Goal: Task Accomplishment & Management: Use online tool/utility

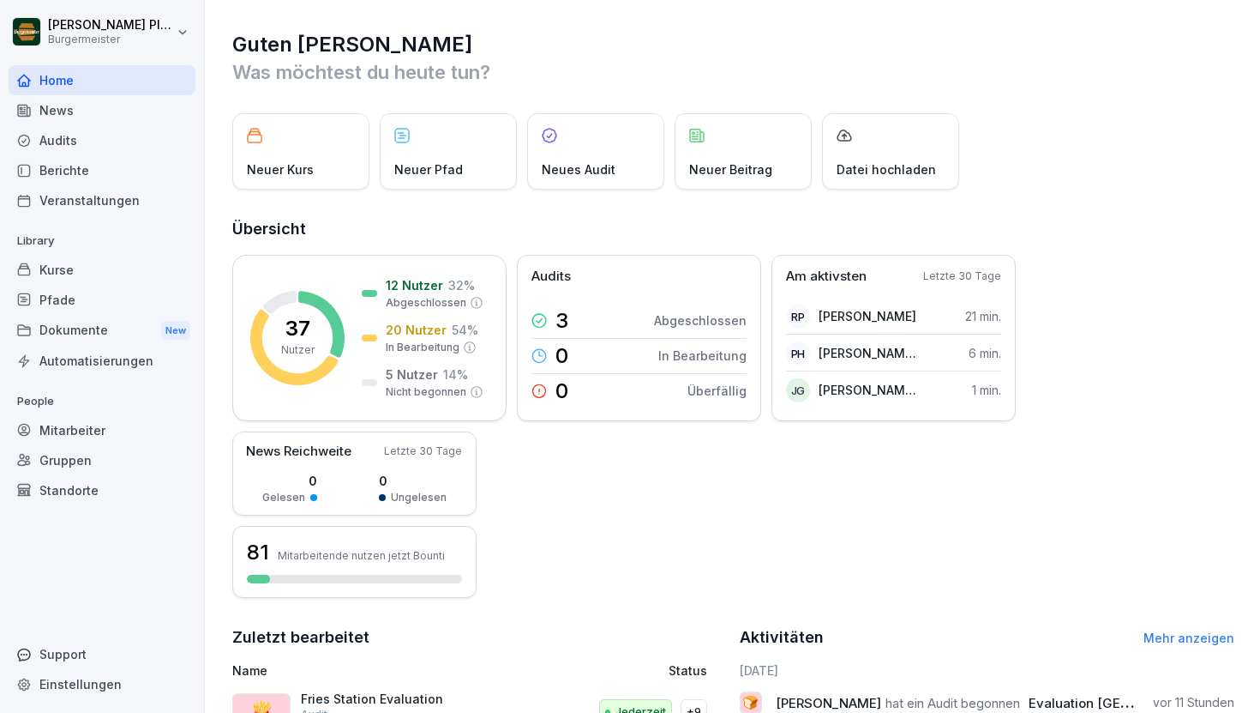
scroll to position [197, 0]
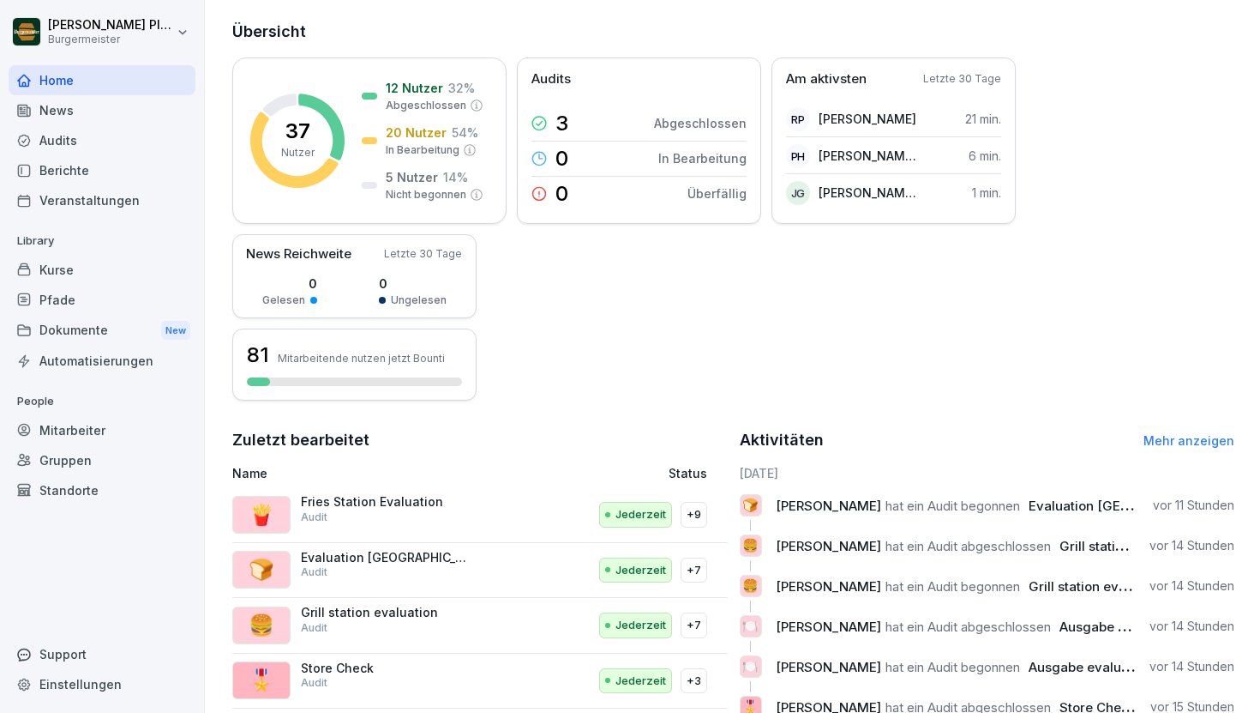
click at [110, 139] on div "Audits" at bounding box center [102, 140] width 187 height 30
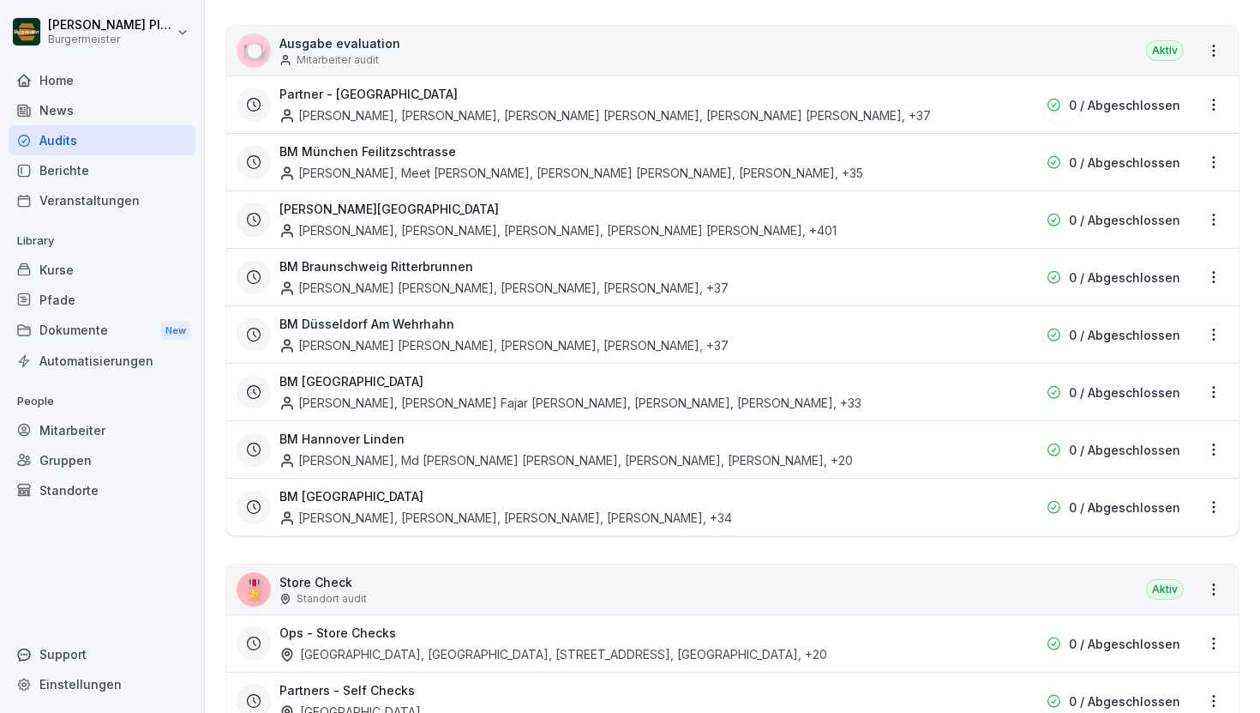
scroll to position [3214, 0]
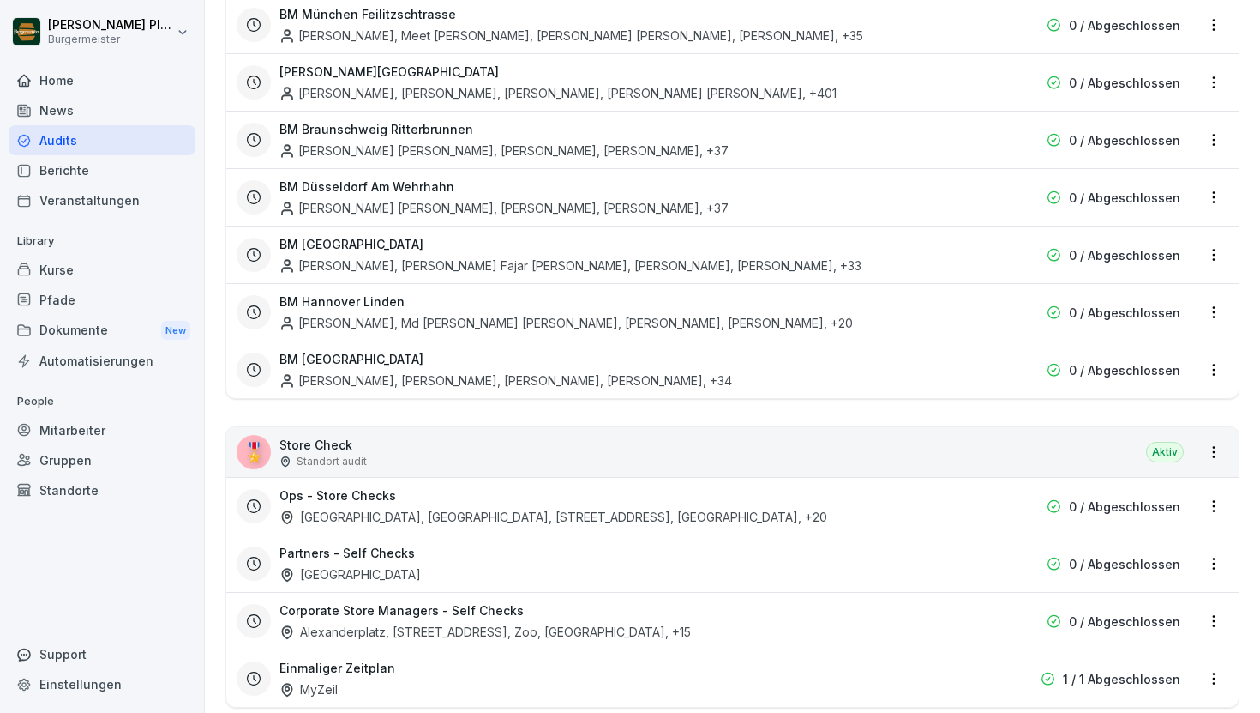
click at [354, 486] on h3 "Ops - Store Checks" at bounding box center [338, 495] width 117 height 18
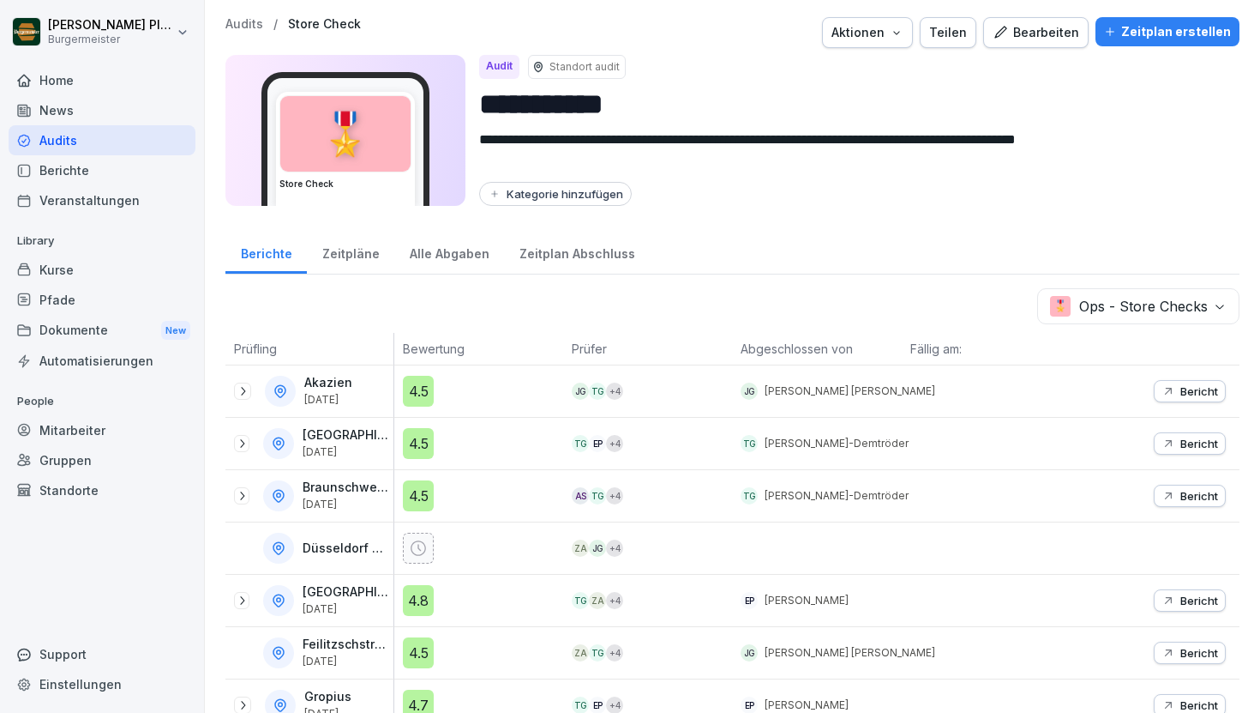
click at [446, 260] on div "Alle Abgaben" at bounding box center [449, 252] width 110 height 44
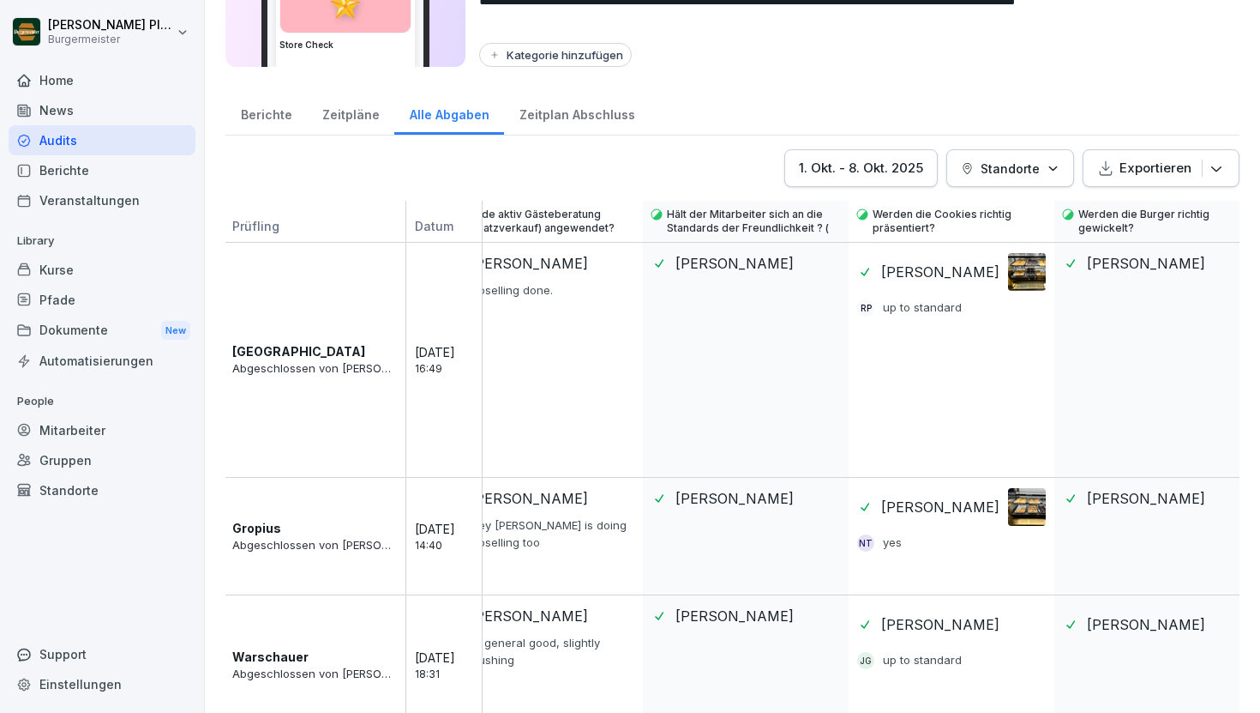
scroll to position [0, 1928]
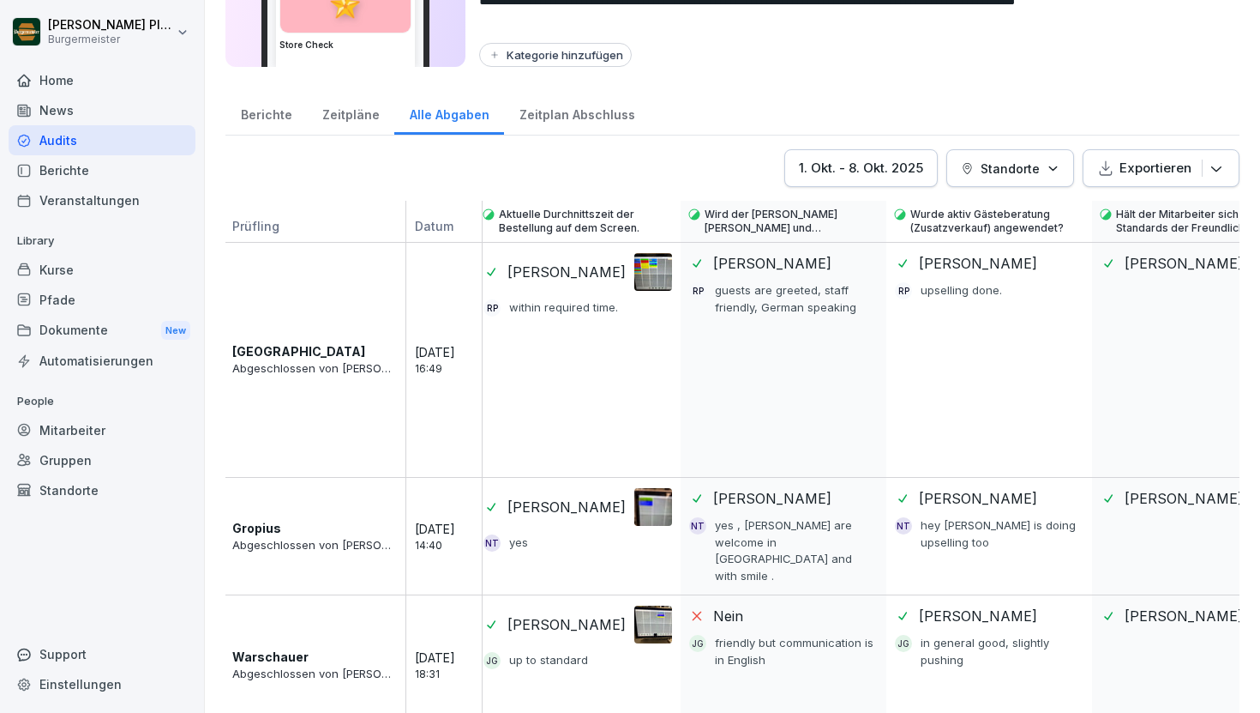
click at [256, 378] on div "Schloßstraße Abgeschlossen von [PERSON_NAME] [DATE] 16:49" at bounding box center [354, 360] width 257 height 236
click at [1227, 165] on button "Exportieren" at bounding box center [1161, 168] width 157 height 38
click at [301, 342] on p "[GEOGRAPHIC_DATA]" at bounding box center [298, 351] width 133 height 18
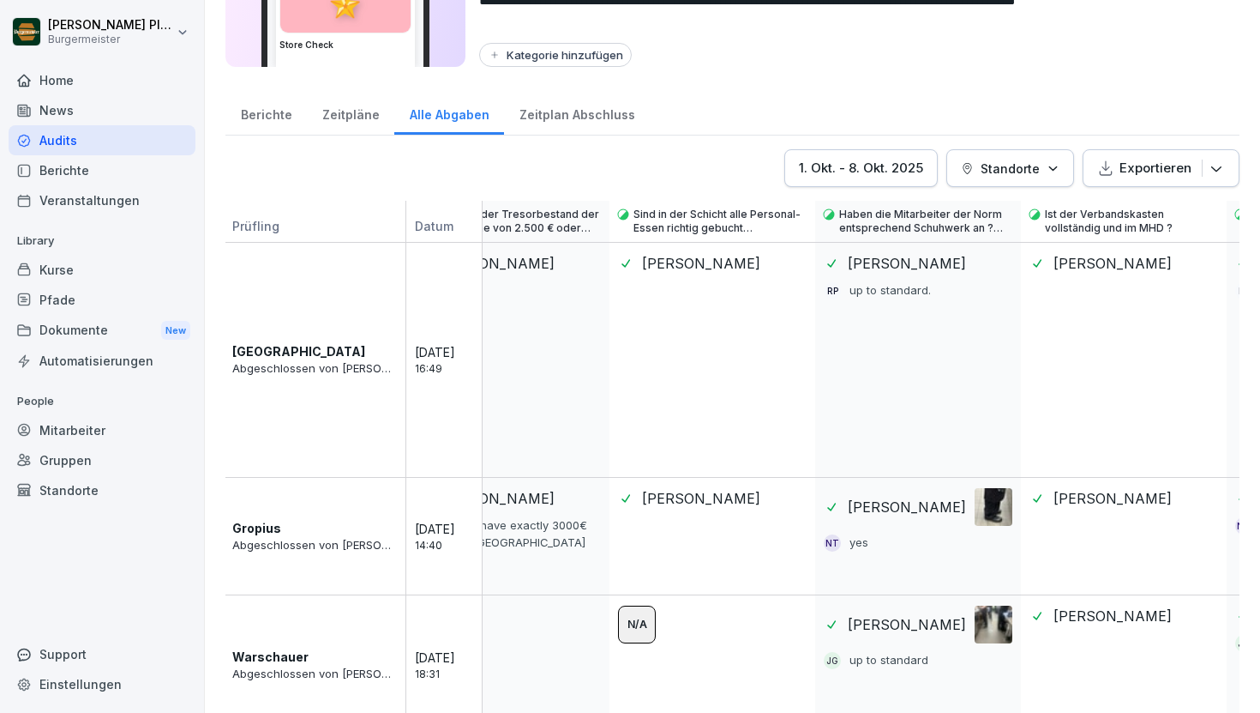
scroll to position [0, 11041]
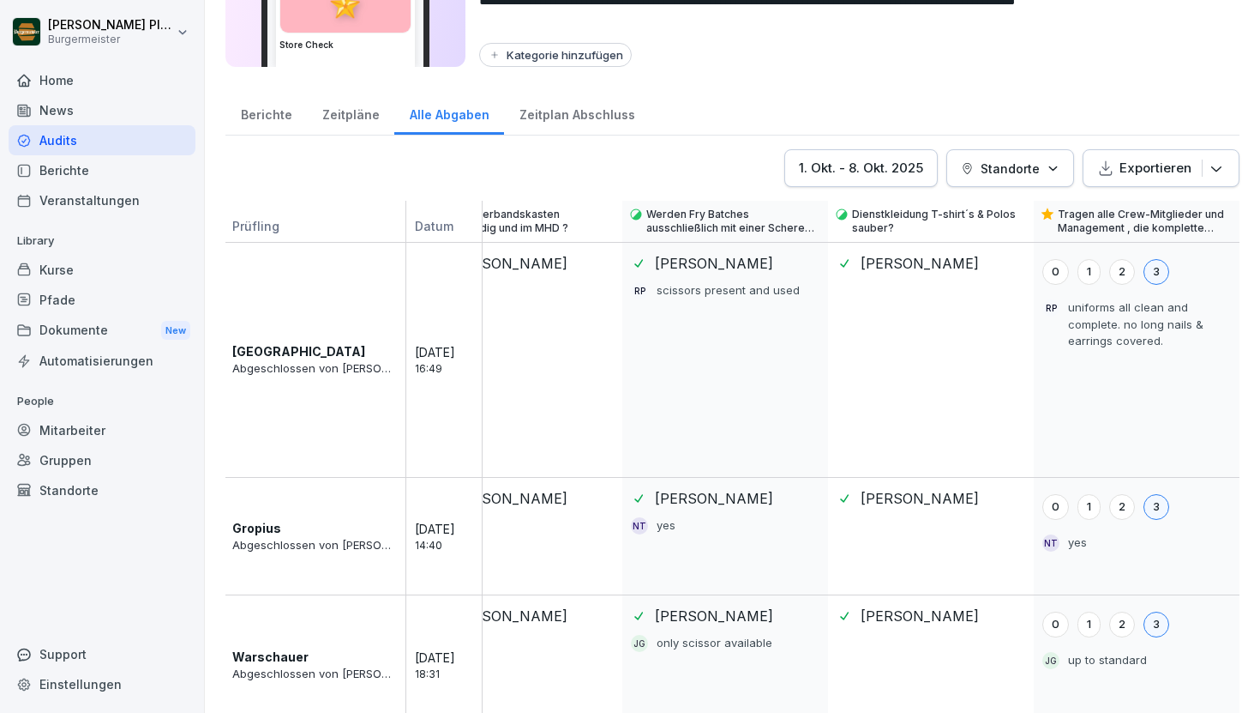
click at [1216, 169] on icon "button" at bounding box center [1216, 167] width 17 height 17
click at [1155, 218] on div "Als Excel Datei exportieren" at bounding box center [1131, 213] width 221 height 34
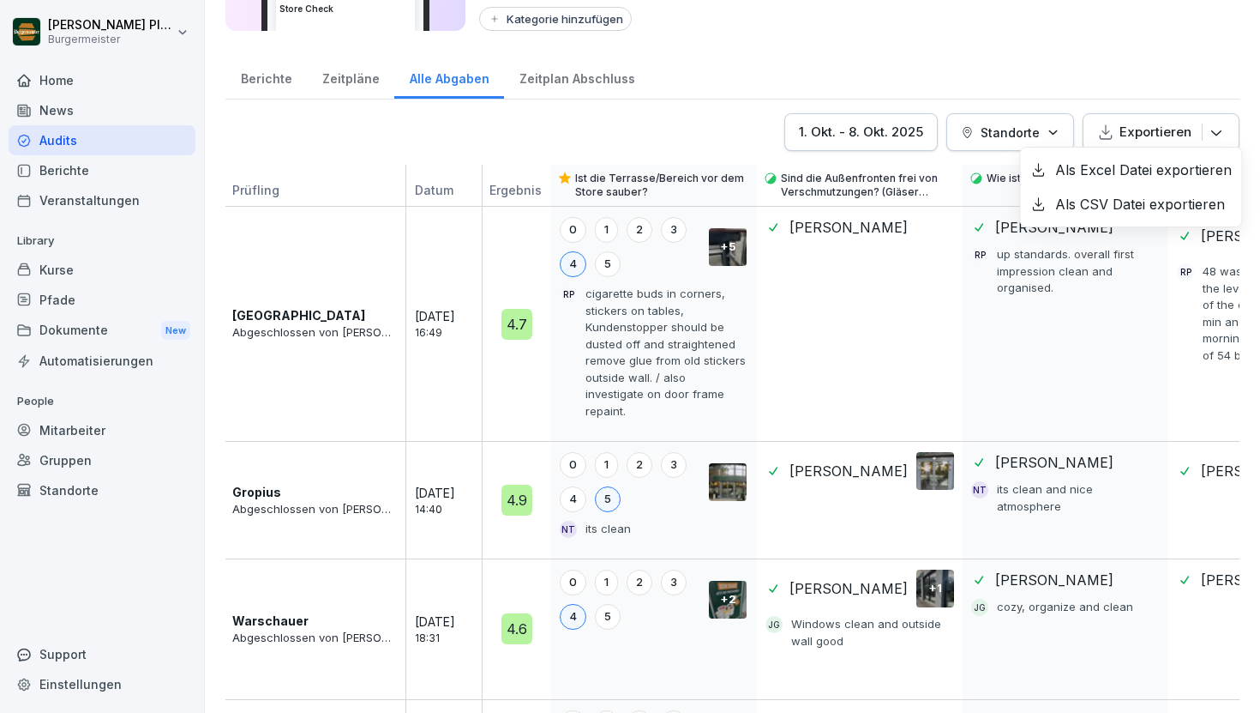
scroll to position [183, 0]
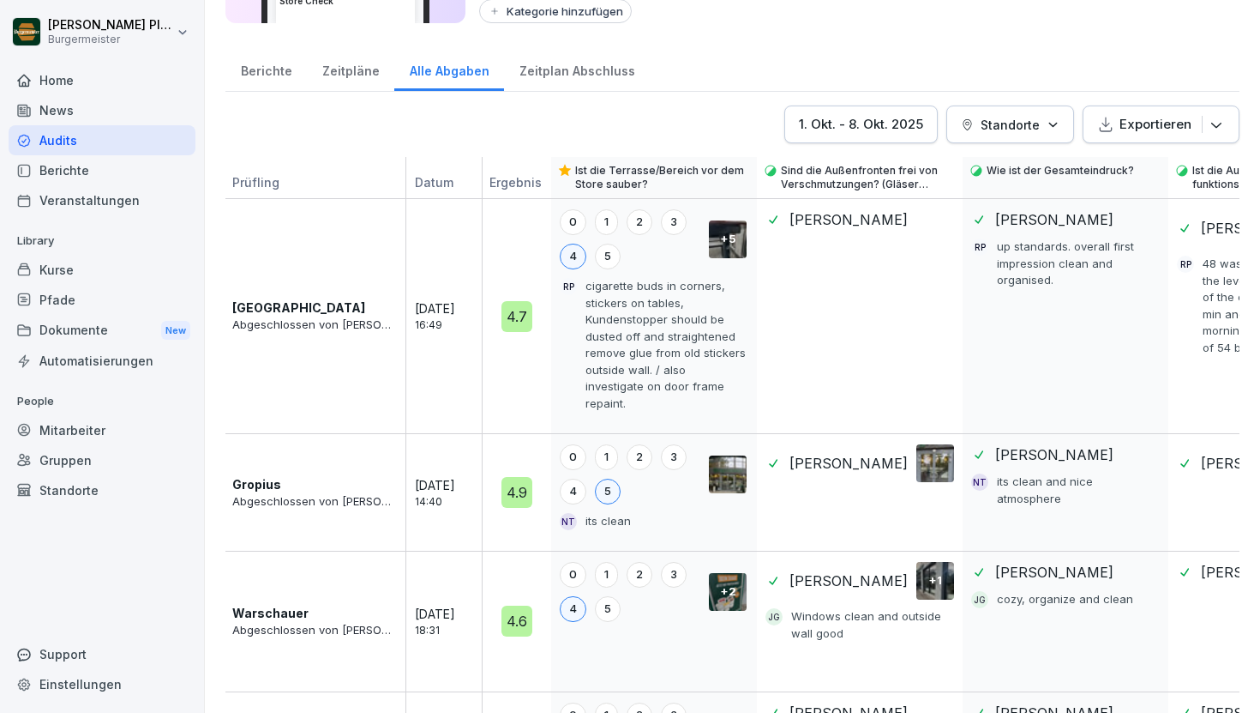
click at [580, 73] on div "Zeitplan Abschluss" at bounding box center [577, 69] width 146 height 44
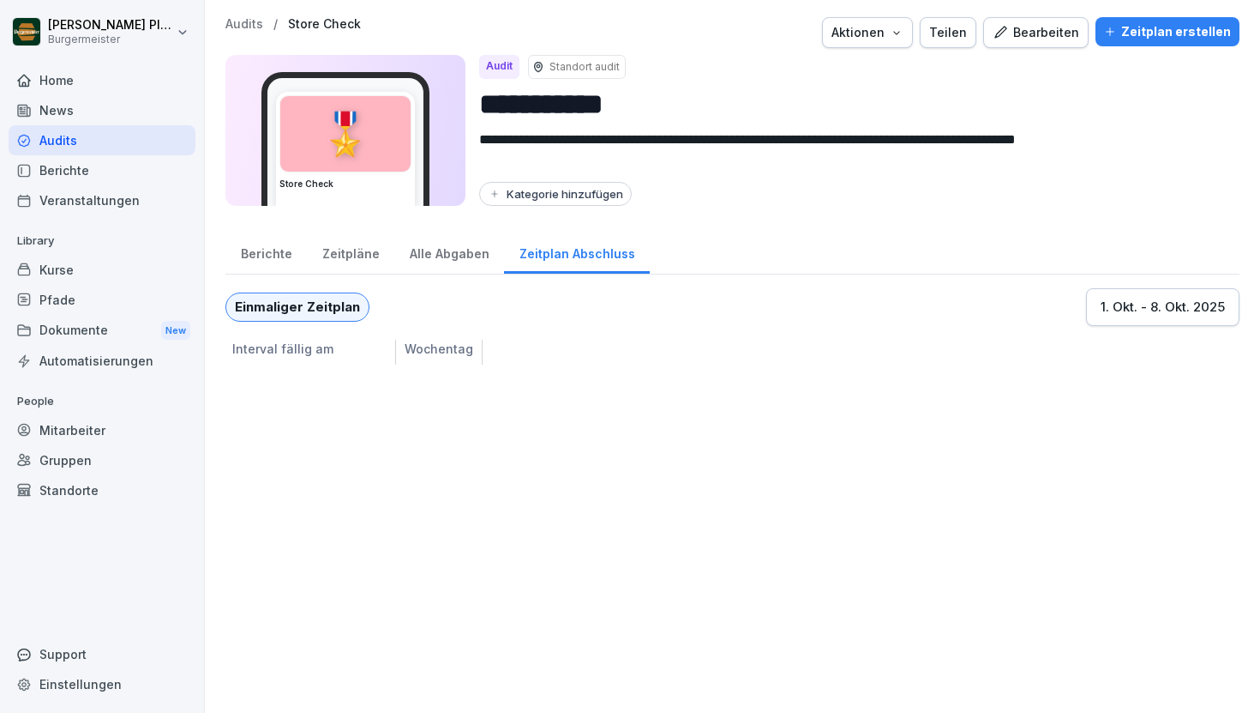
click at [344, 248] on div "Zeitpläne" at bounding box center [350, 252] width 87 height 44
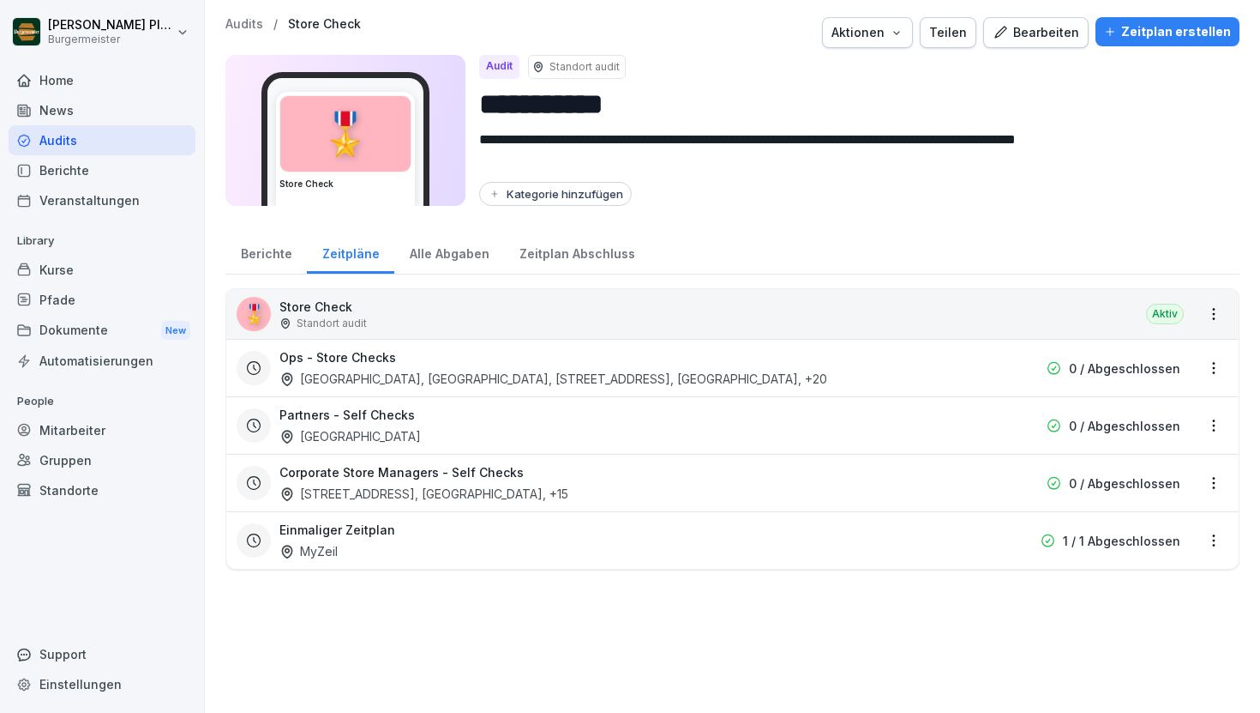
click at [269, 250] on div "Berichte" at bounding box center [266, 252] width 81 height 44
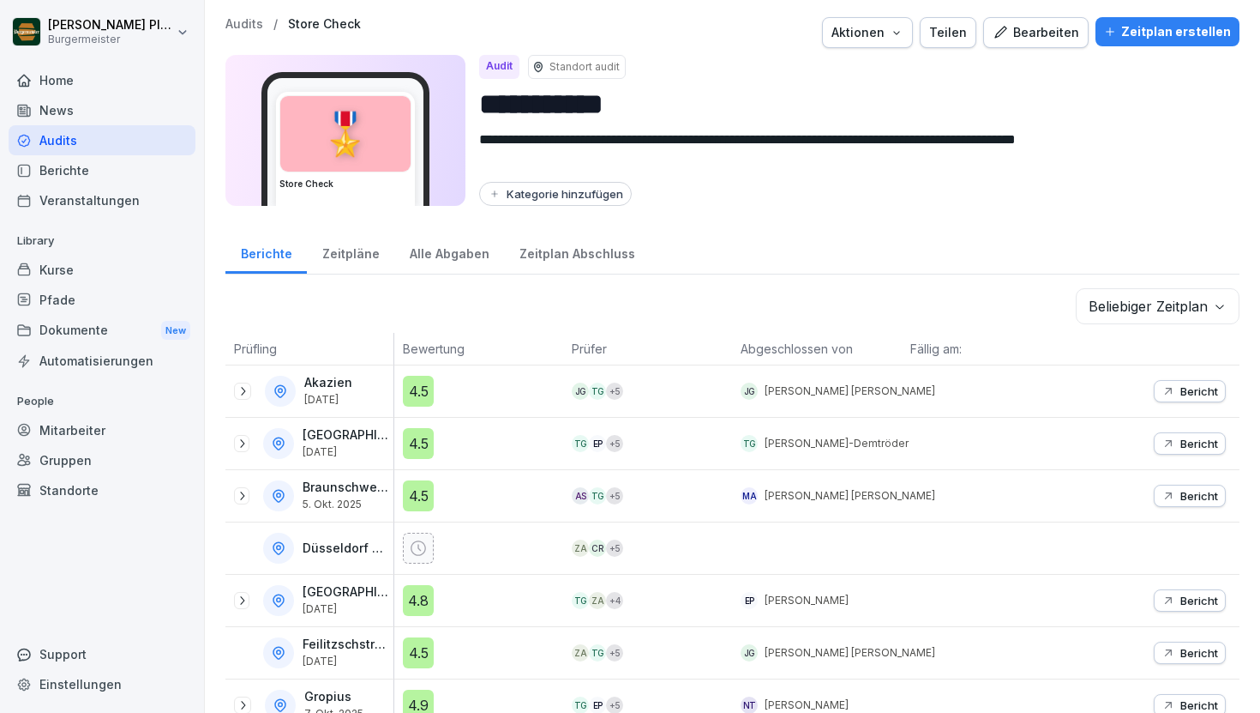
click at [454, 256] on div "Alle Abgaben" at bounding box center [449, 252] width 110 height 44
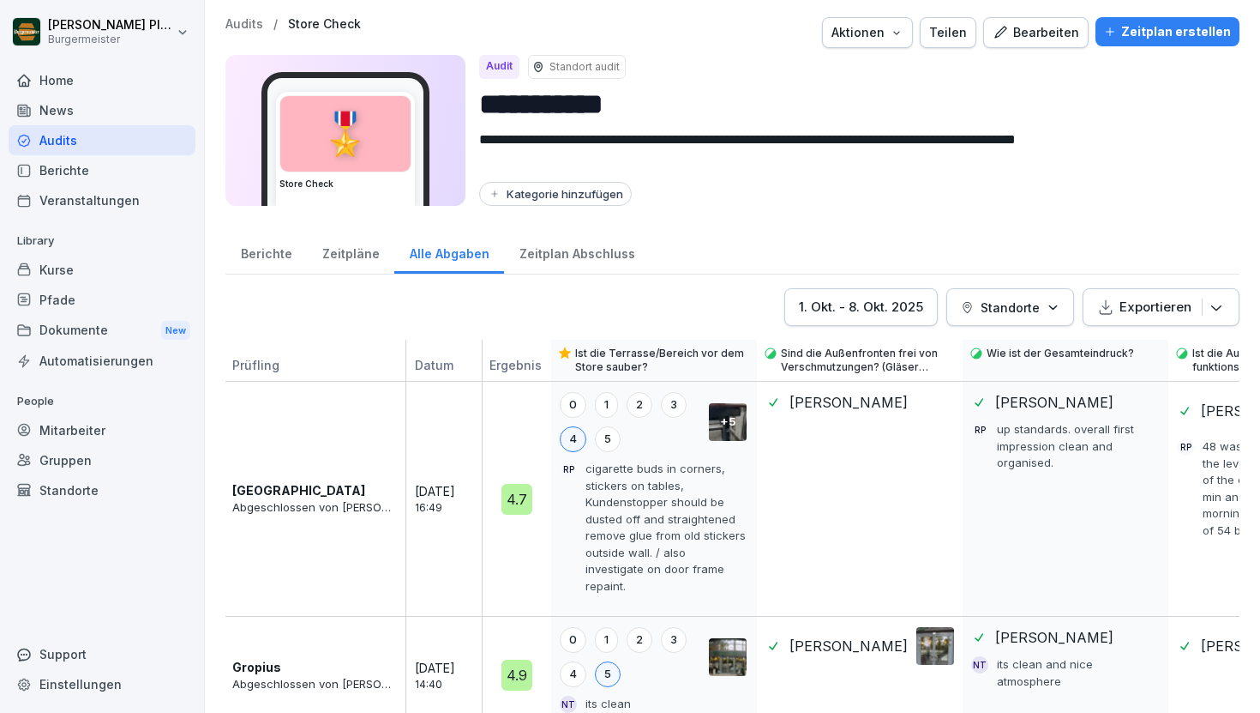
click at [1062, 306] on button "Standorte" at bounding box center [1011, 307] width 128 height 38
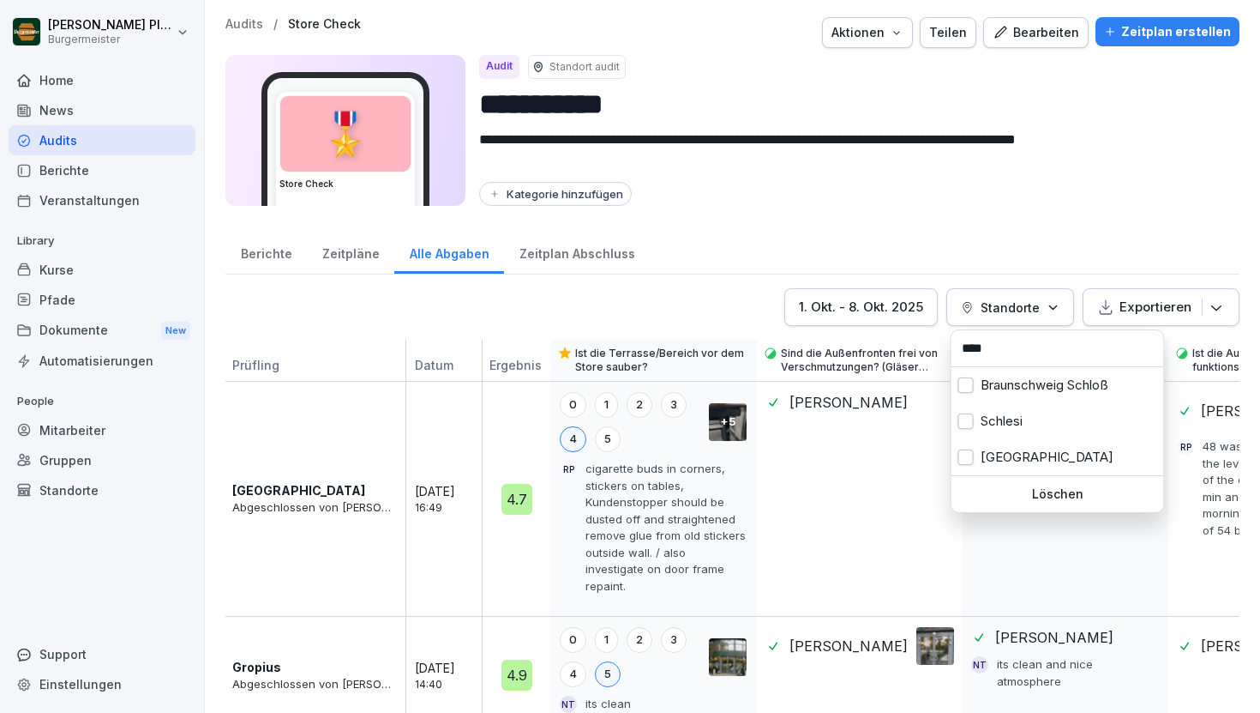
type input "****"
click at [1037, 448] on div "[GEOGRAPHIC_DATA]" at bounding box center [1058, 457] width 213 height 36
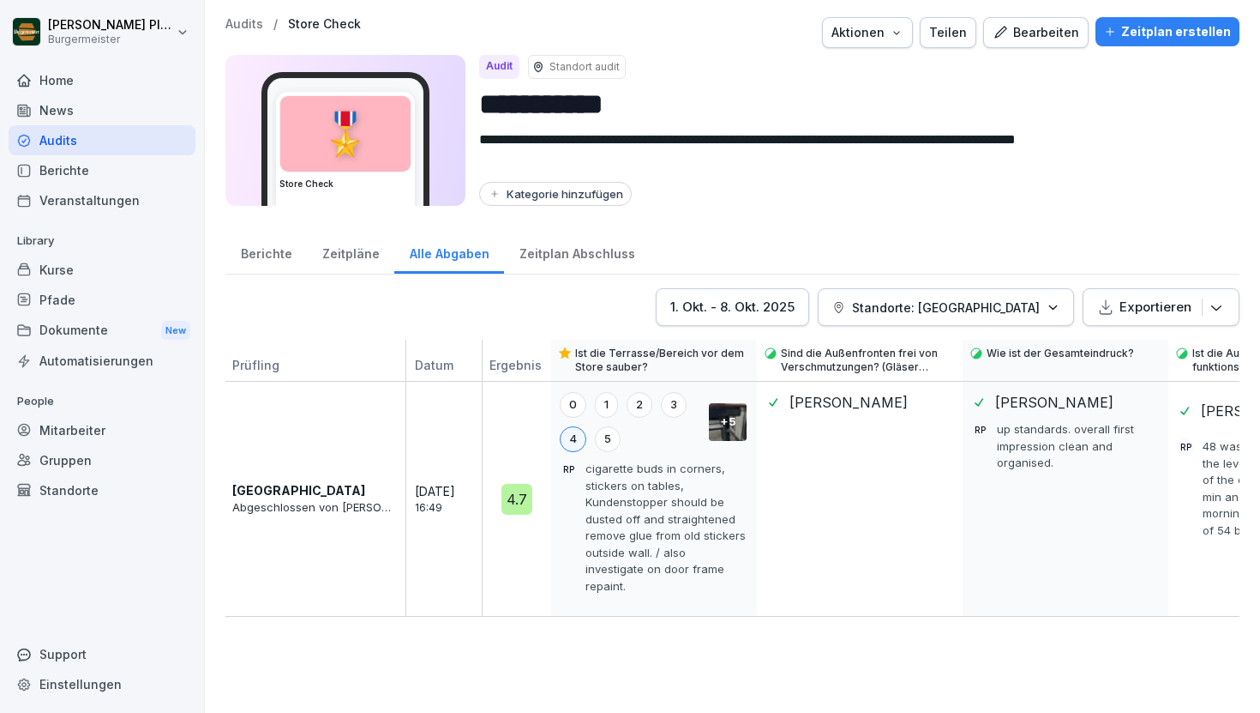
click at [466, 604] on html "**********" at bounding box center [630, 356] width 1260 height 713
click at [1212, 309] on icon "button" at bounding box center [1216, 306] width 17 height 17
click at [1135, 397] on div "Als CSV Datei exportieren" at bounding box center [1131, 387] width 221 height 34
click at [854, 26] on div "Aktionen" at bounding box center [868, 32] width 72 height 19
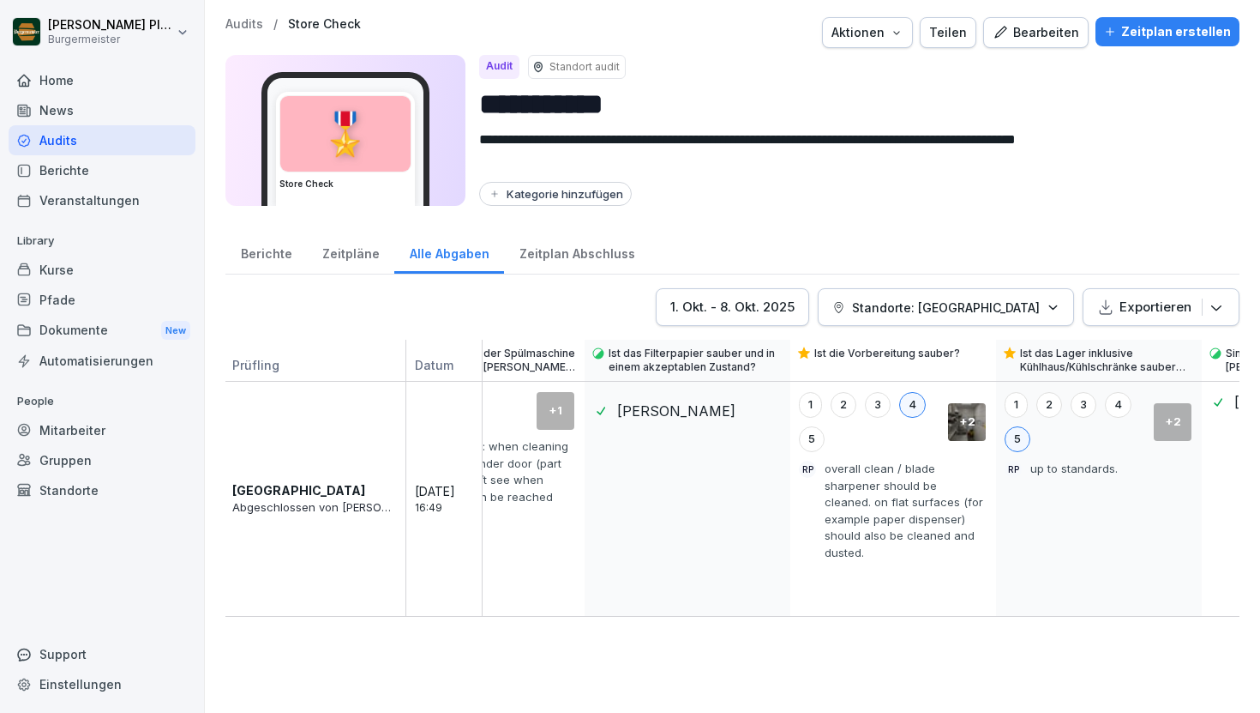
scroll to position [0, 5339]
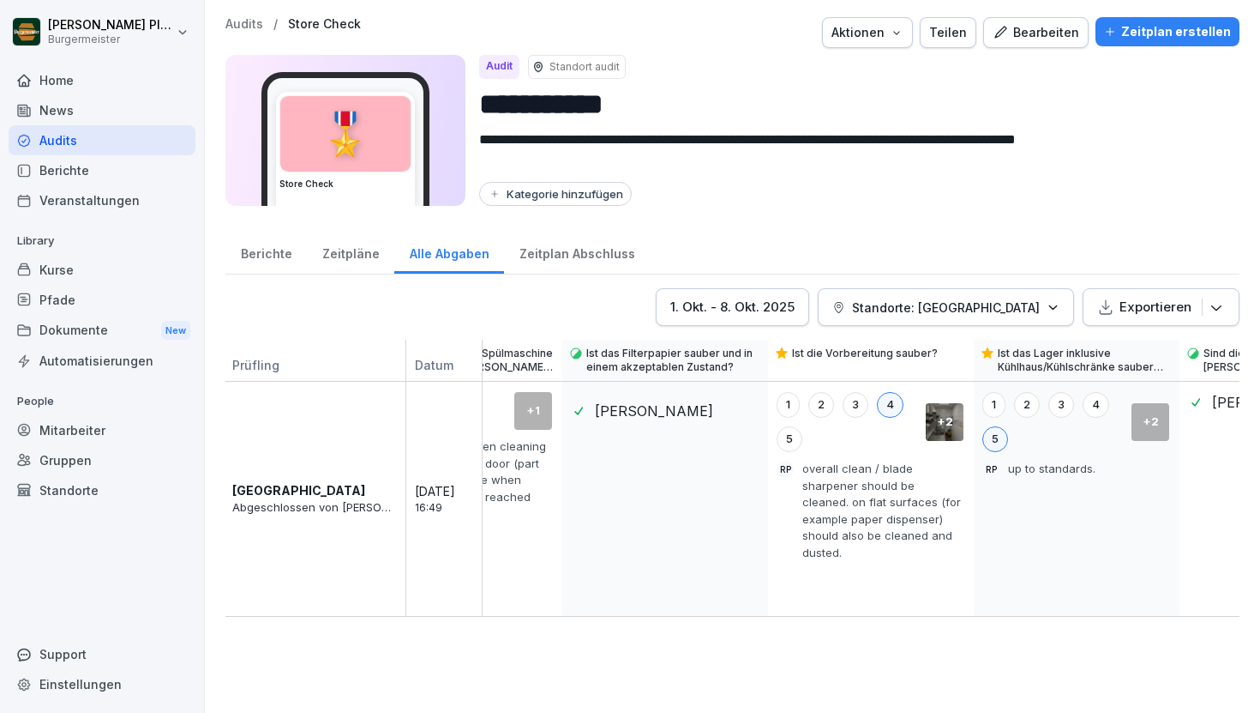
click at [314, 404] on div "Schloßstraße Abgeschlossen von [PERSON_NAME] [DATE] 16:49" at bounding box center [354, 499] width 257 height 236
click at [289, 486] on p "[GEOGRAPHIC_DATA]" at bounding box center [298, 490] width 133 height 18
click at [292, 371] on p "Prüfling" at bounding box center [311, 368] width 171 height 25
click at [292, 513] on div "Schloßstraße Abgeschlossen von [PERSON_NAME] [DATE] 16:49" at bounding box center [354, 499] width 257 height 236
click at [904, 23] on div "Aktionen" at bounding box center [868, 32] width 72 height 19
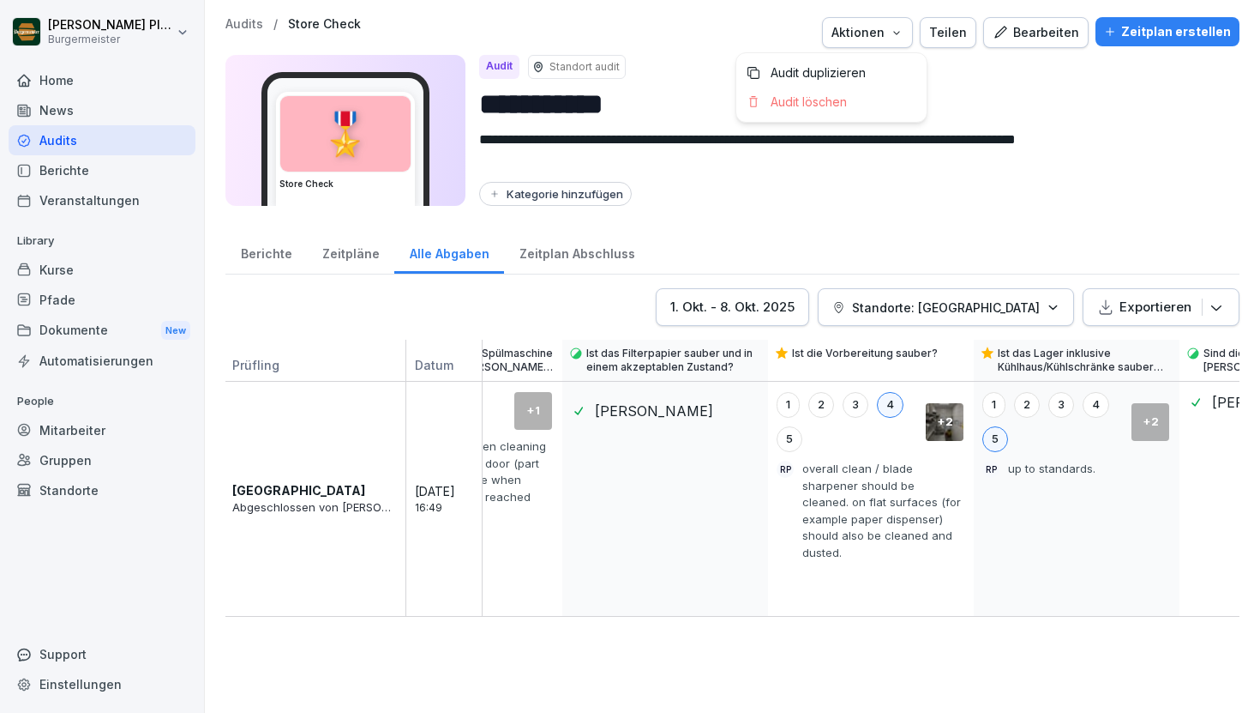
click at [1060, 34] on div "Bearbeiten" at bounding box center [1036, 32] width 87 height 19
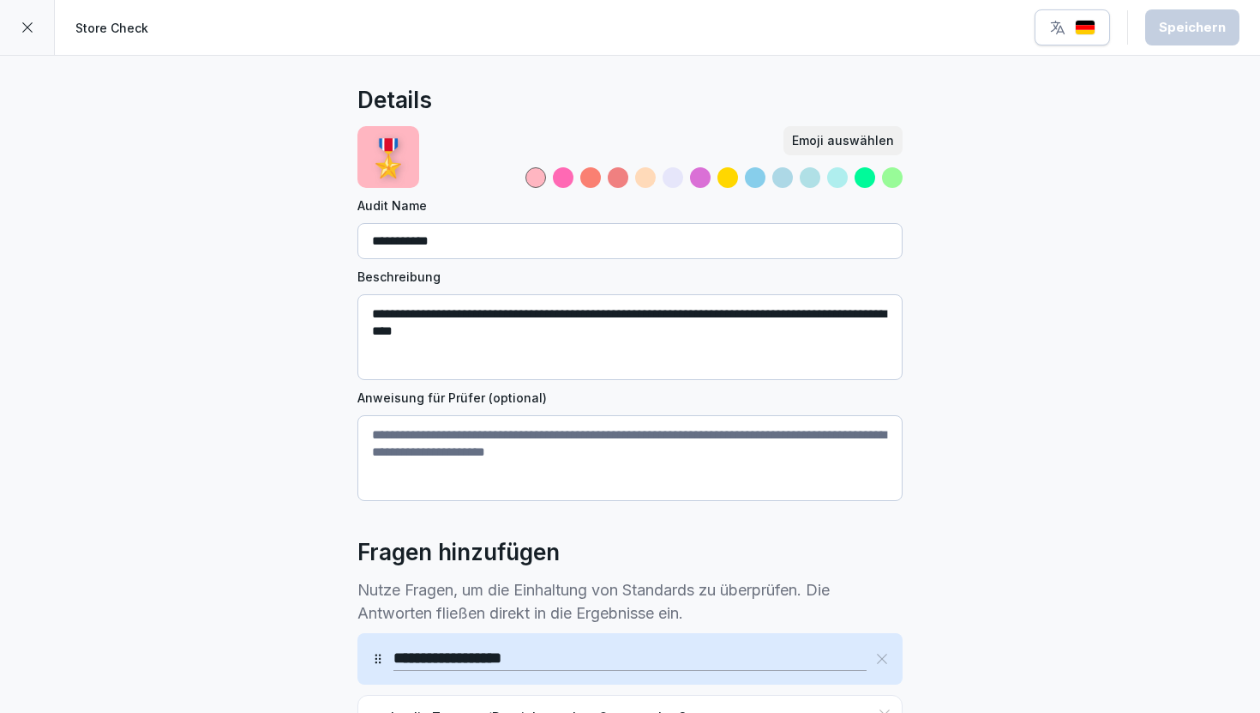
click at [19, 26] on div at bounding box center [27, 27] width 55 height 55
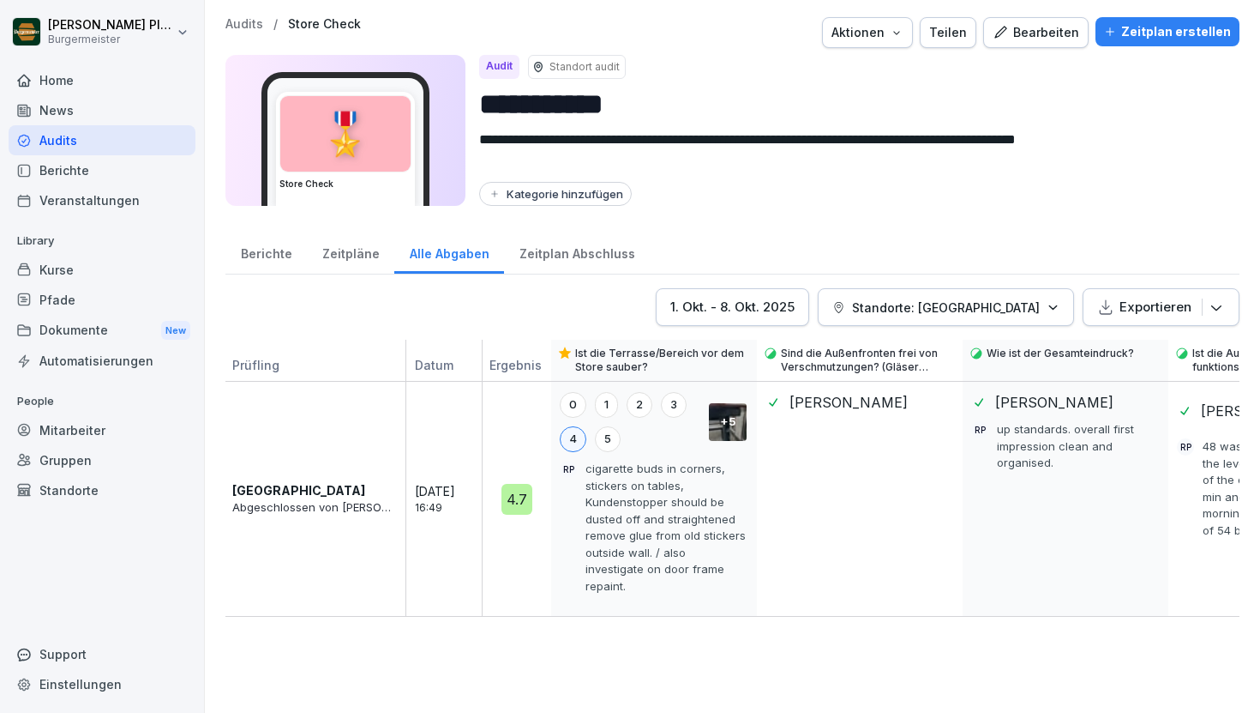
click at [68, 78] on div "Home" at bounding box center [102, 80] width 187 height 30
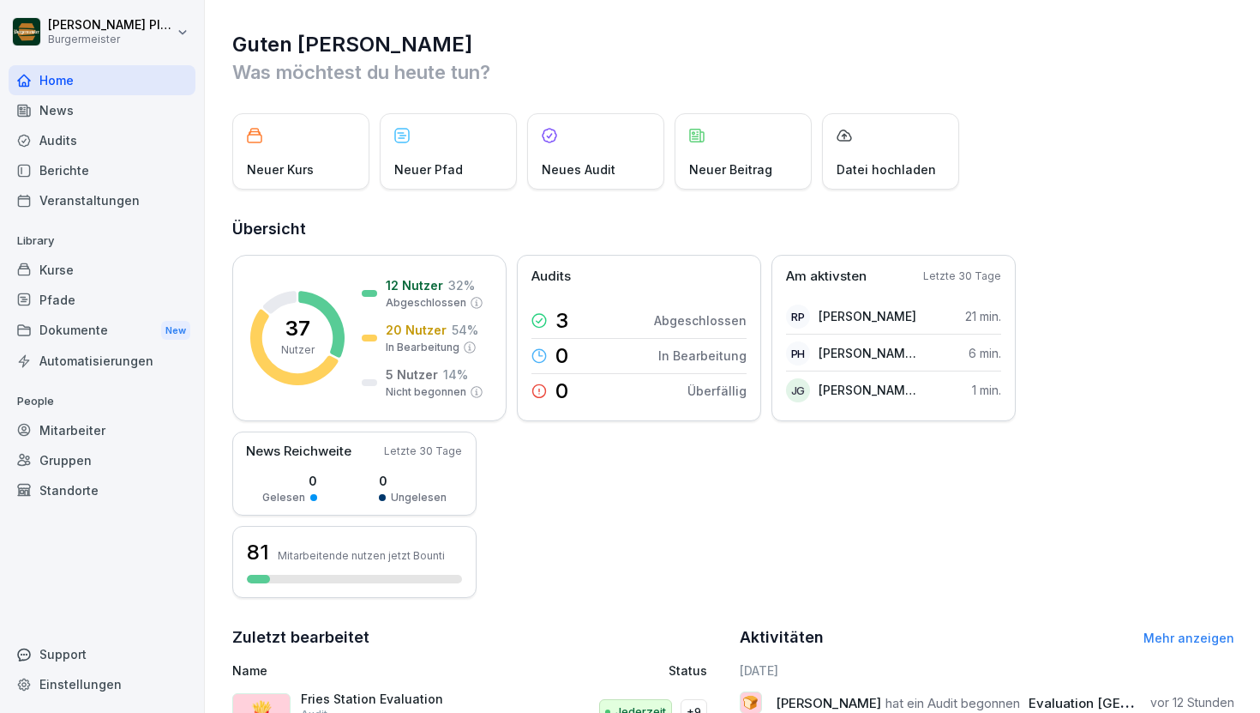
click at [97, 156] on div "Berichte" at bounding box center [102, 170] width 187 height 30
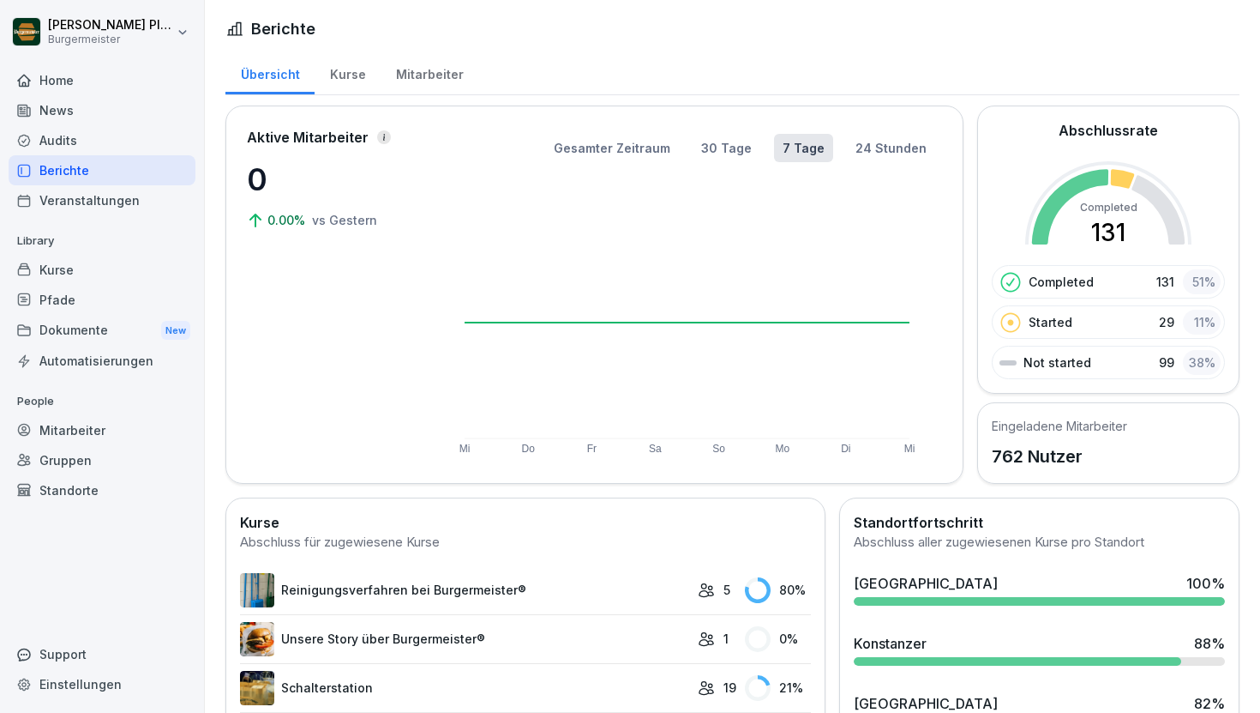
click at [91, 135] on div "Audits" at bounding box center [102, 140] width 187 height 30
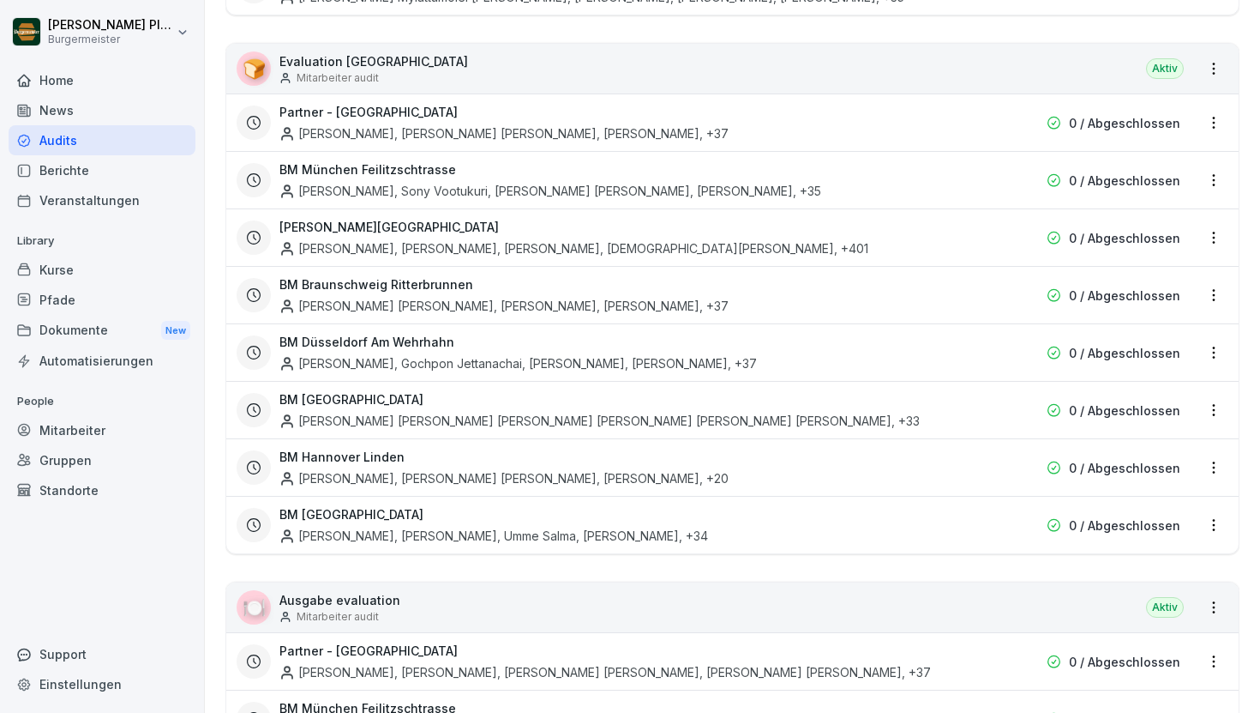
scroll to position [3214, 0]
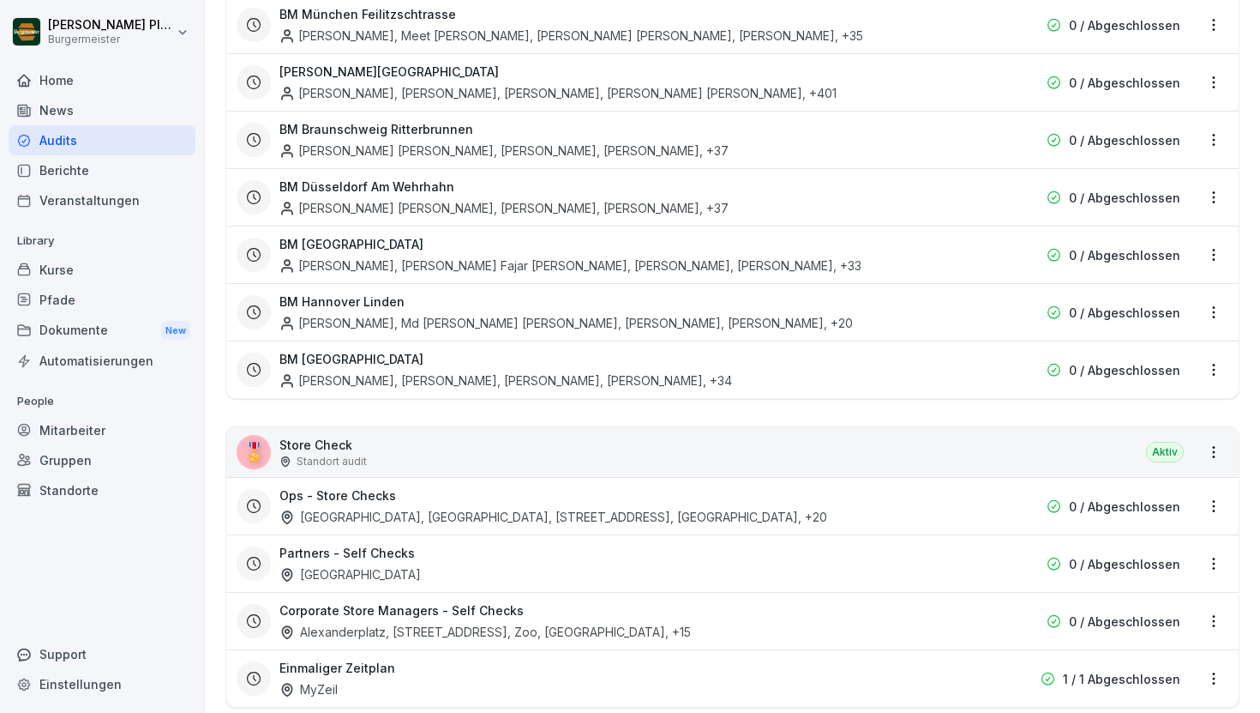
click at [327, 436] on p "Store Check" at bounding box center [323, 445] width 87 height 18
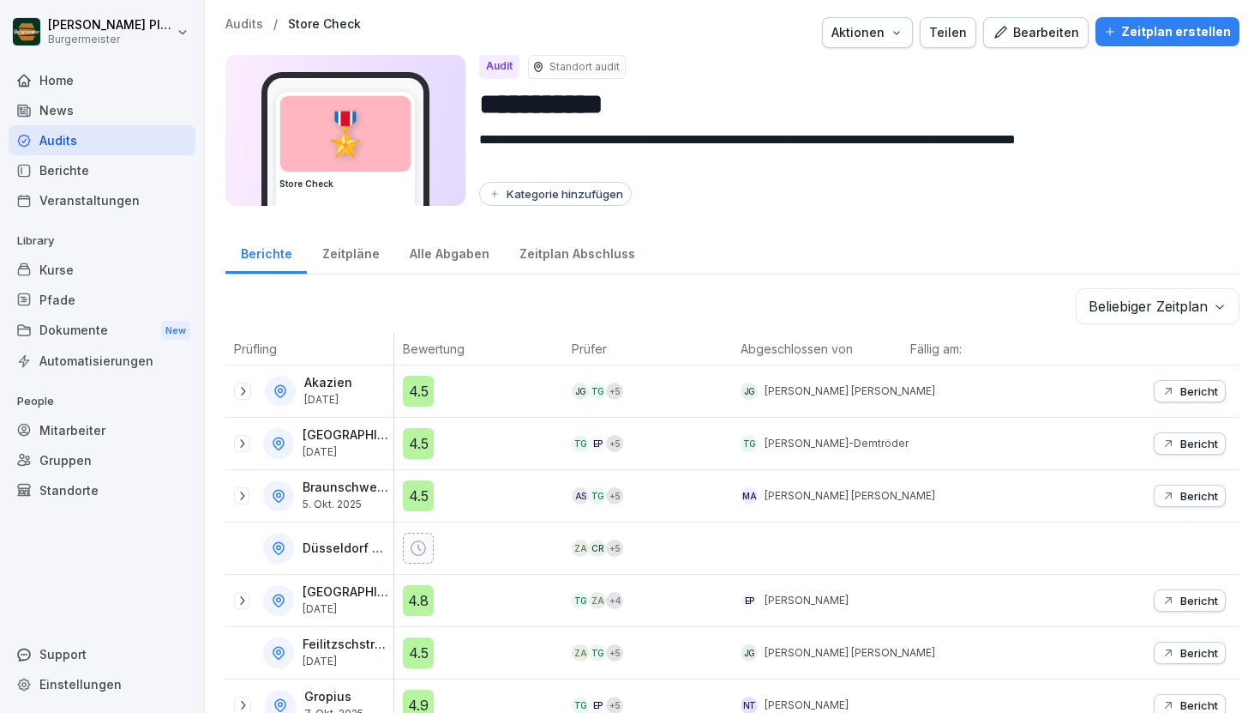
click at [237, 18] on p "Audits" at bounding box center [245, 24] width 38 height 15
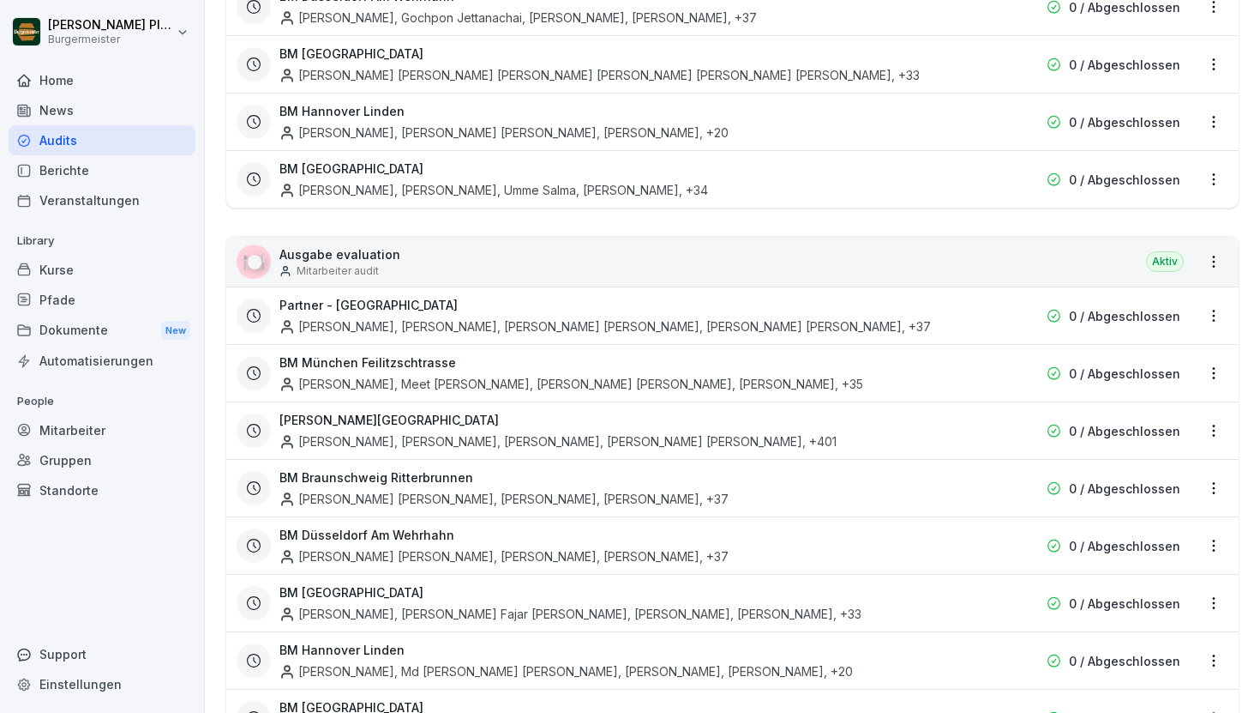
scroll to position [3214, 0]
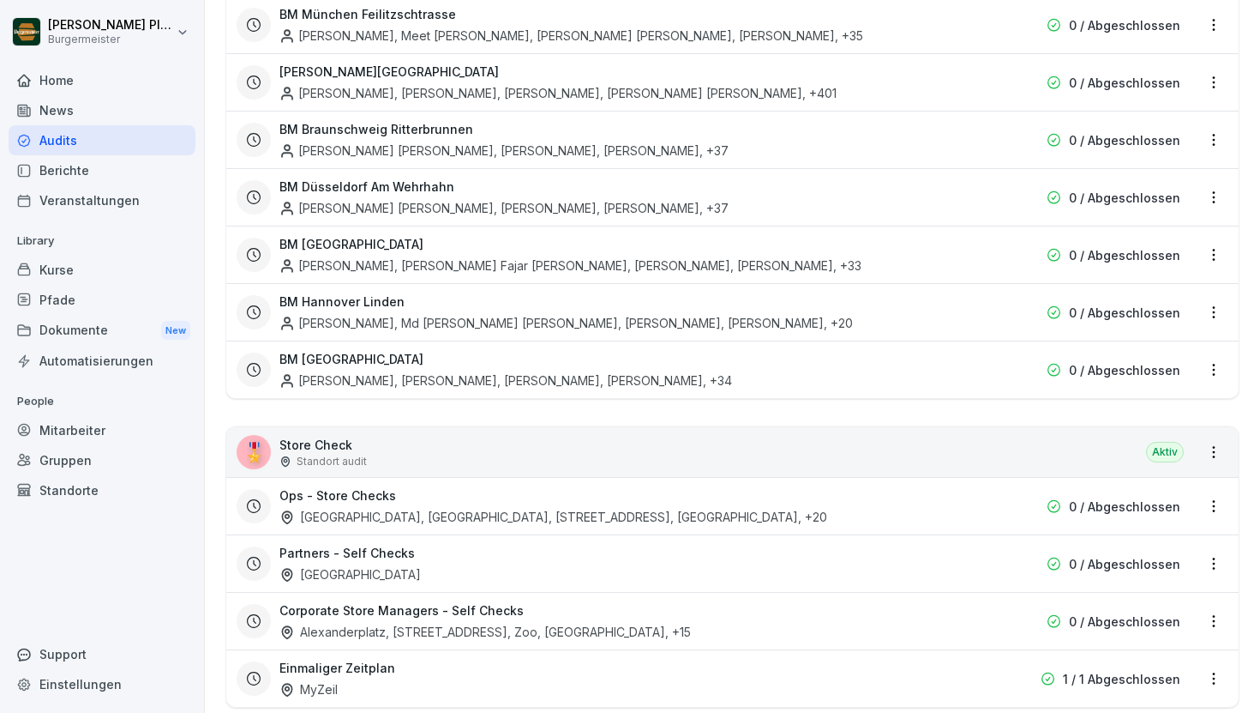
click at [352, 486] on h3 "Ops - Store Checks" at bounding box center [338, 495] width 117 height 18
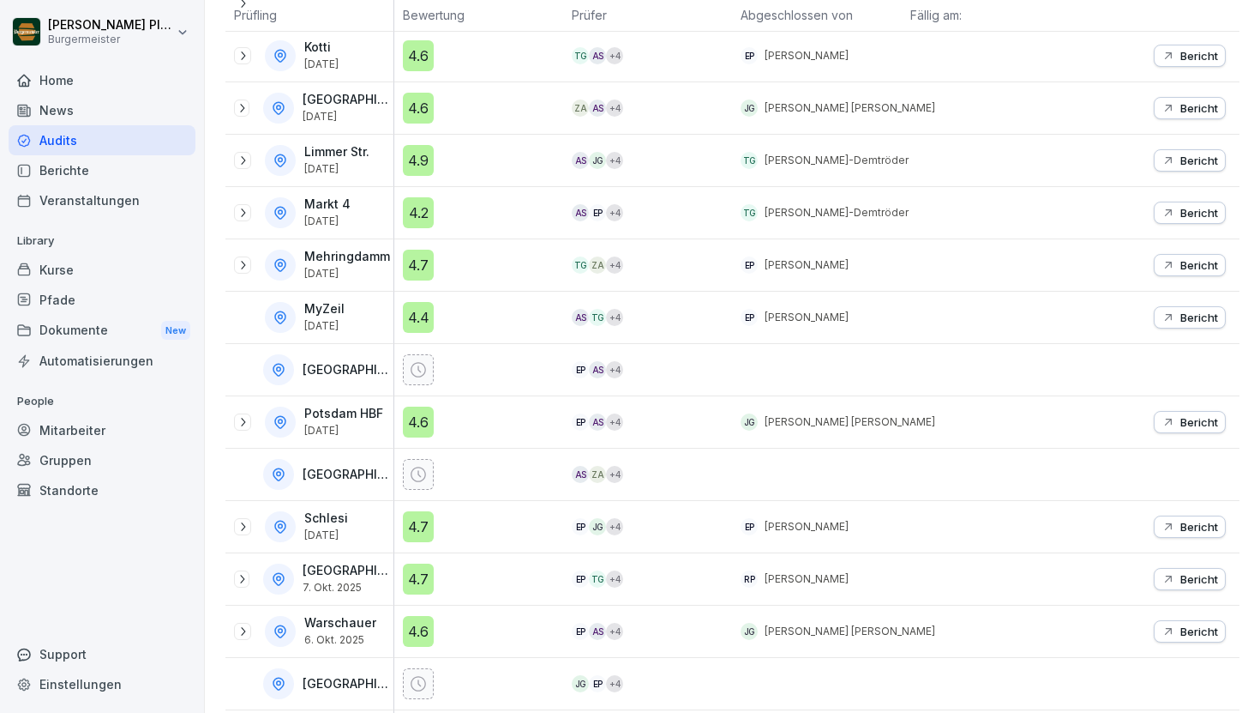
scroll to position [809, 0]
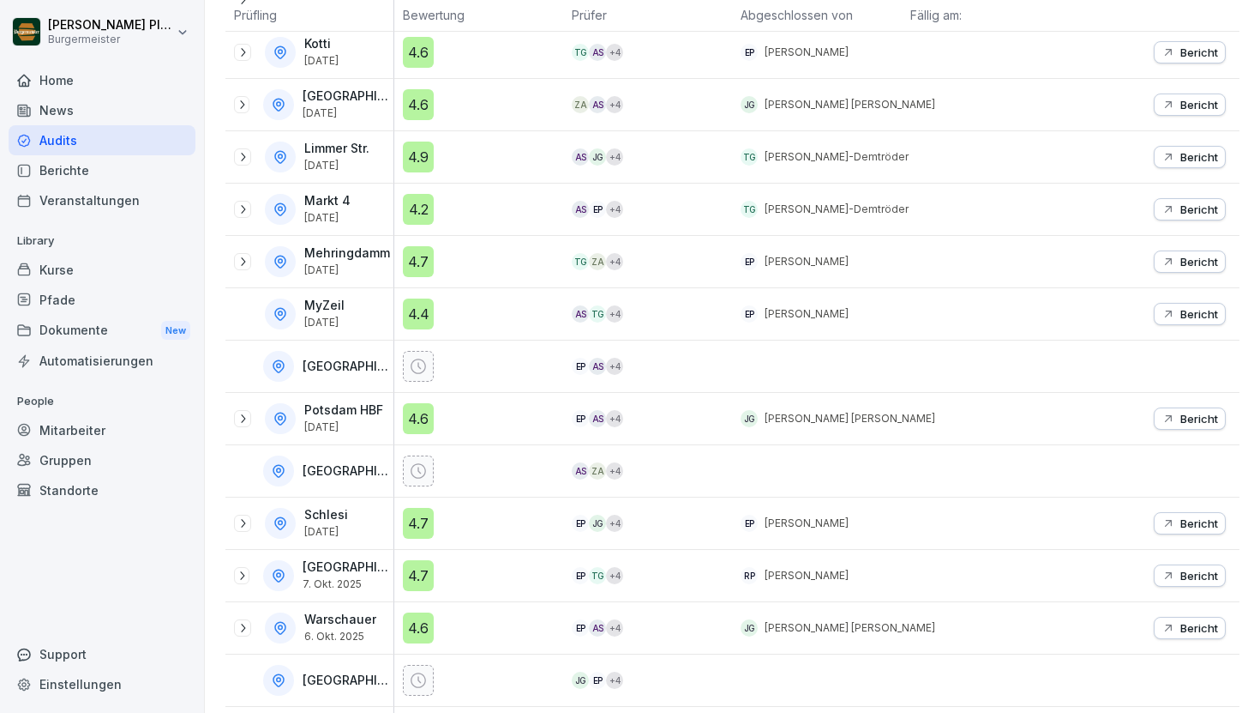
click at [1207, 569] on p "Bericht" at bounding box center [1200, 575] width 38 height 14
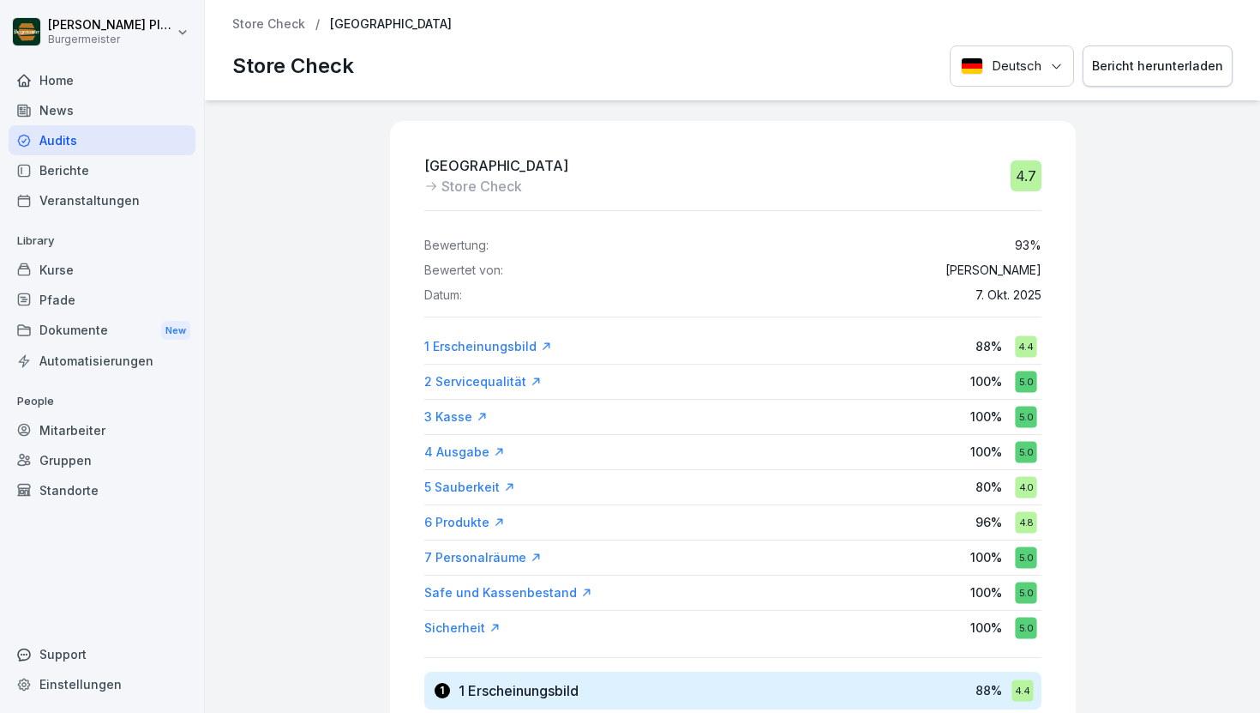
click at [1151, 50] on button "Bericht herunterladen" at bounding box center [1158, 66] width 150 height 42
click at [1166, 63] on div "Bericht herunterladen" at bounding box center [1157, 66] width 131 height 19
click at [1164, 59] on div "Bericht herunterladen" at bounding box center [1157, 66] width 131 height 19
